Goal: Task Accomplishment & Management: Use online tool/utility

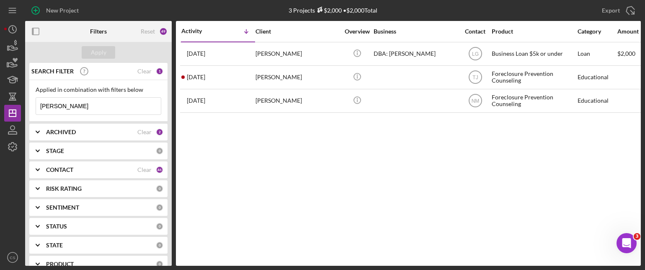
drag, startPoint x: 79, startPoint y: 108, endPoint x: -3, endPoint y: 105, distance: 82.6
click at [0, 105] on html "New Project 3 Projects $2,000 • $2,000 Total [PERSON_NAME] Export Icon/Export F…" at bounding box center [322, 135] width 645 height 270
type input "[PERSON_NAME]"
click at [88, 51] on button "Apply" at bounding box center [98, 52] width 33 height 13
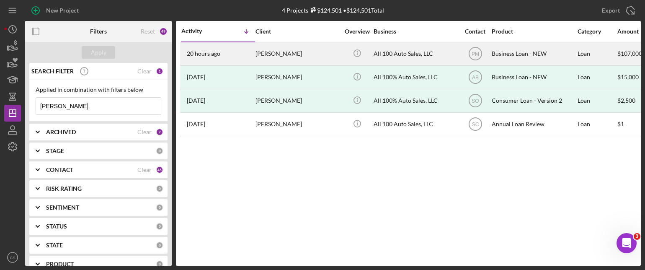
click at [211, 55] on time "20 hours ago" at bounding box center [203, 53] width 33 height 7
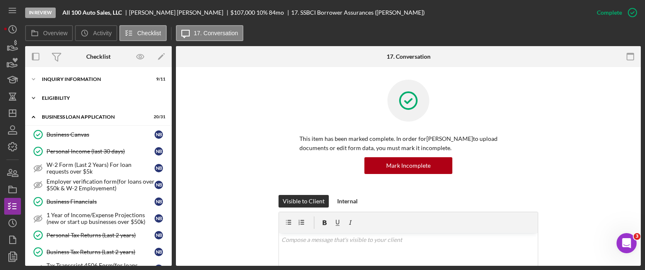
click at [36, 98] on icon "Icon/Expander" at bounding box center [33, 98] width 17 height 17
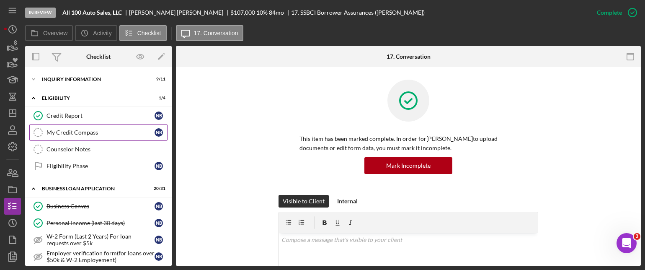
click at [52, 128] on link "My Credit Compass My Credit Compass N B" at bounding box center [98, 132] width 138 height 17
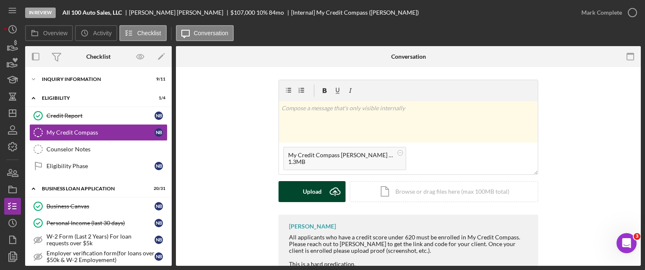
click at [335, 191] on icon "Icon/Upload" at bounding box center [335, 191] width 21 height 21
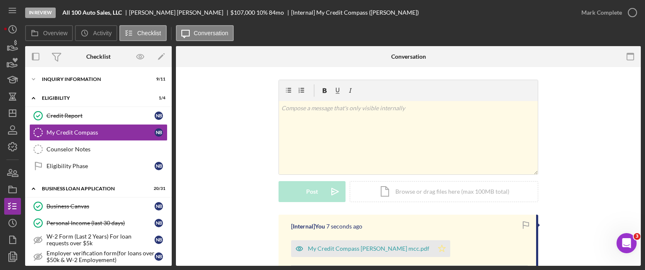
click at [433, 247] on icon "Icon/Star" at bounding box center [441, 248] width 17 height 17
click at [633, 14] on icon "button" at bounding box center [632, 12] width 21 height 21
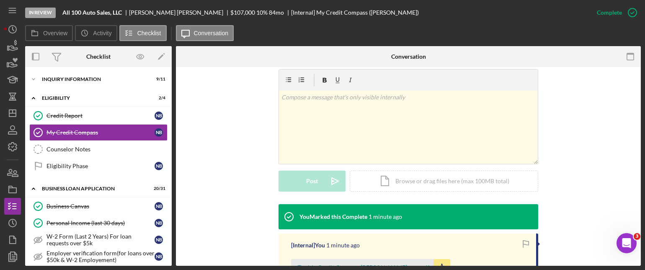
scroll to position [167, 0]
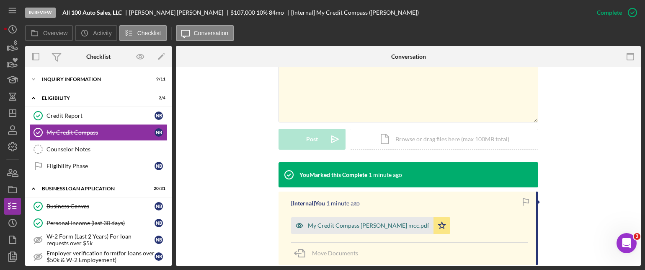
click at [335, 226] on div "My Credit Compass [PERSON_NAME] mcc.pdf" at bounding box center [368, 225] width 121 height 7
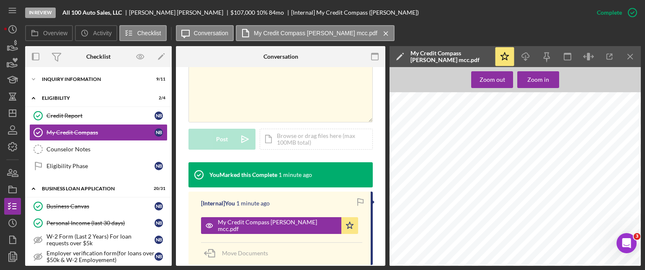
scroll to position [42, 0]
